Goal: Check status: Check status

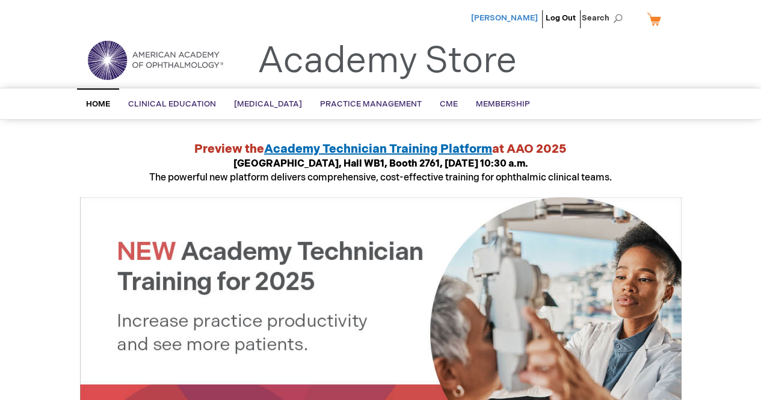
click at [515, 19] on span "[PERSON_NAME]" at bounding box center [504, 18] width 67 height 10
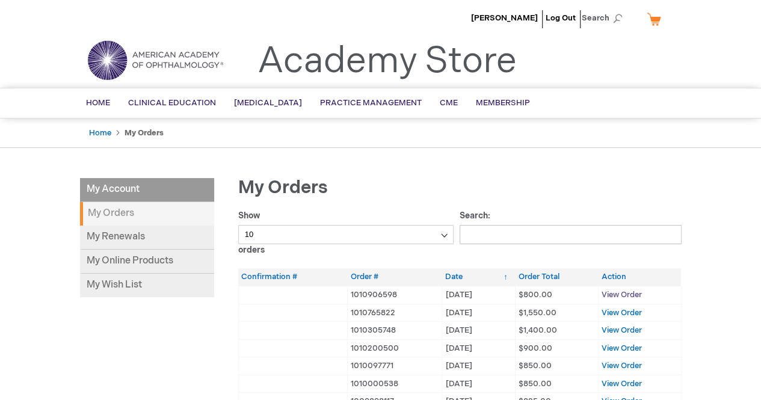
click at [612, 292] on span "View Order" at bounding box center [621, 295] width 40 height 10
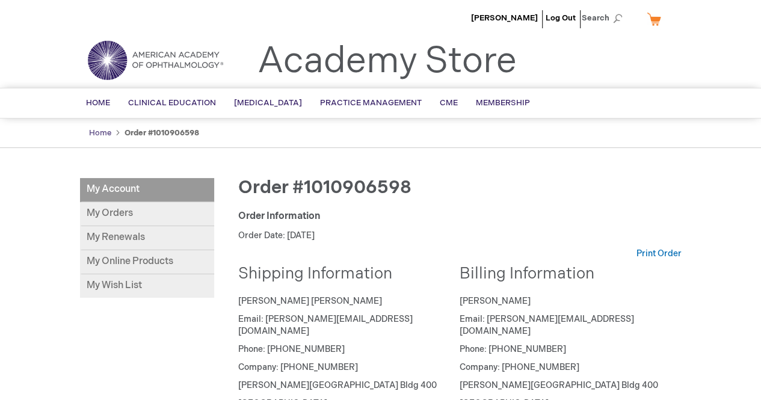
click at [94, 128] on link "Home" at bounding box center [100, 133] width 22 height 10
